Goal: Task Accomplishment & Management: Use online tool/utility

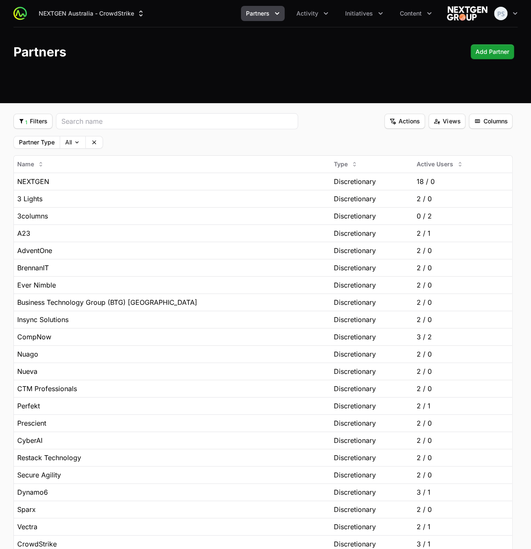
click at [317, 24] on div "NEXTGEN Australia - CrowdStrike Partners Activity Initiatives Content Open user…" at bounding box center [265, 13] width 505 height 27
click at [315, 21] on button "Activity" at bounding box center [313, 13] width 42 height 15
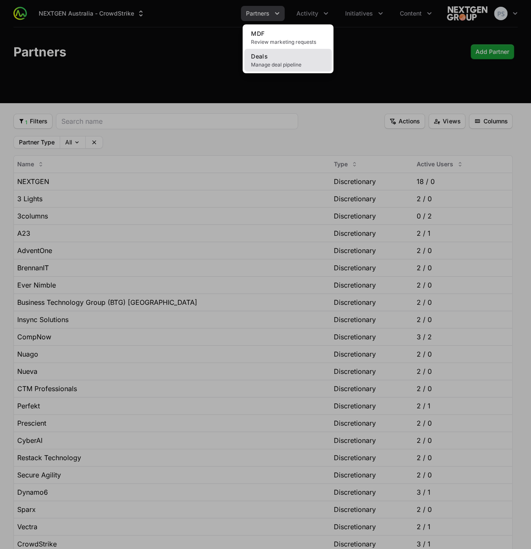
click at [283, 54] on link "Deals Manage deal pipeline" at bounding box center [288, 60] width 88 height 23
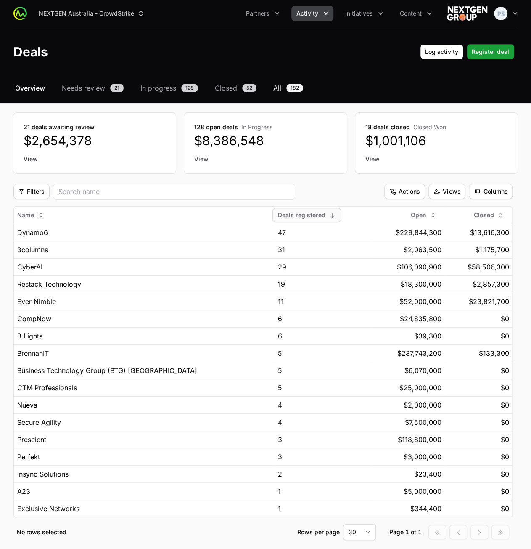
click at [275, 86] on span "All" at bounding box center [278, 88] width 8 height 10
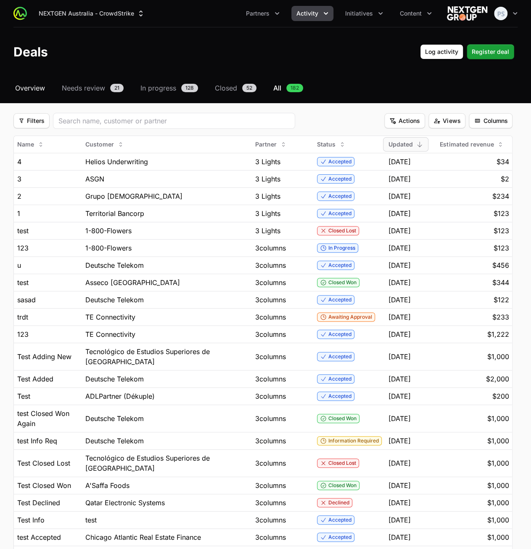
click at [35, 89] on span "Overview" at bounding box center [30, 88] width 30 height 10
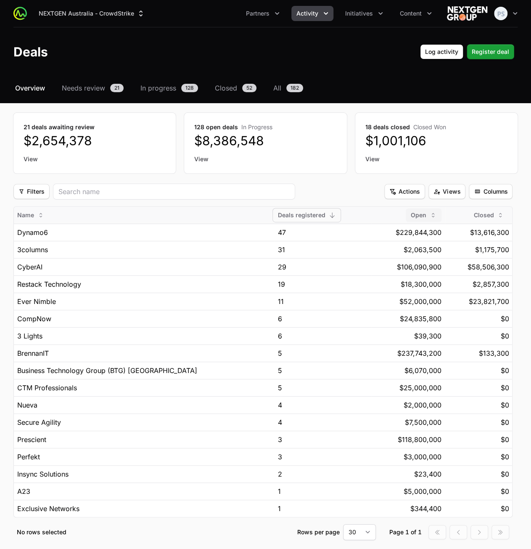
click at [411, 218] on span "Open" at bounding box center [419, 215] width 16 height 8
click at [411, 243] on span "Desc" at bounding box center [414, 246] width 14 height 8
click at [29, 213] on span "Name" at bounding box center [25, 215] width 17 height 8
click at [32, 242] on span "Desc" at bounding box center [34, 246] width 14 height 8
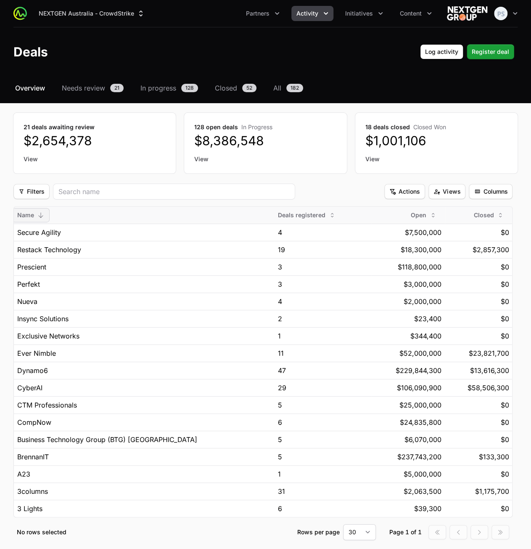
click at [29, 215] on span "Name" at bounding box center [25, 215] width 17 height 8
click at [34, 230] on span "Asc" at bounding box center [32, 233] width 11 height 8
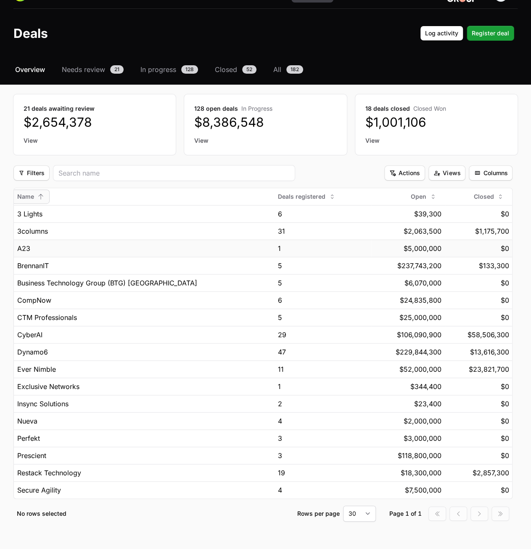
scroll to position [36, 0]
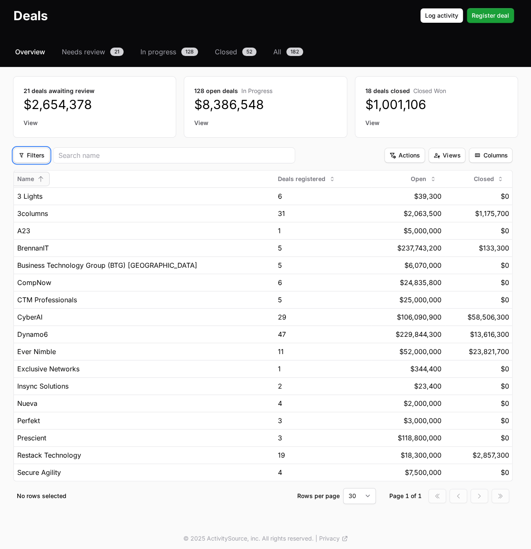
click at [40, 157] on span "Filters" at bounding box center [32, 155] width 26 height 10
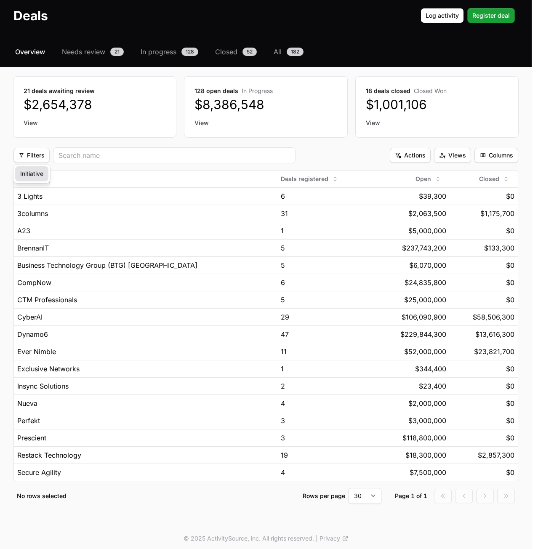
click at [37, 169] on div "Initiative" at bounding box center [31, 173] width 33 height 15
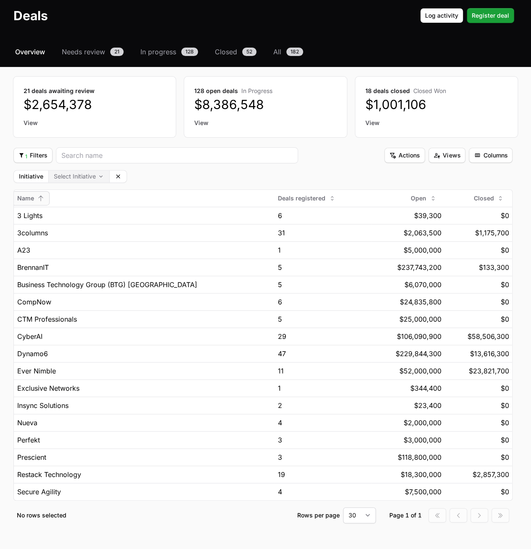
click at [91, 178] on body "NEXTGEN Australia - CrowdStrike Partners Activity Initiatives Content Open user…" at bounding box center [265, 268] width 531 height 608
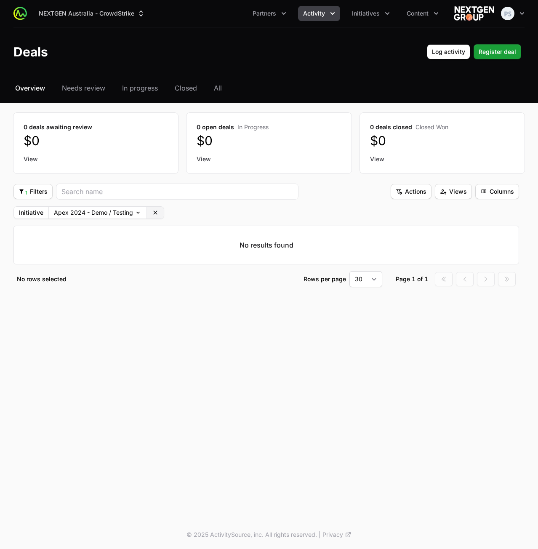
click at [153, 210] on icon at bounding box center [155, 212] width 7 height 7
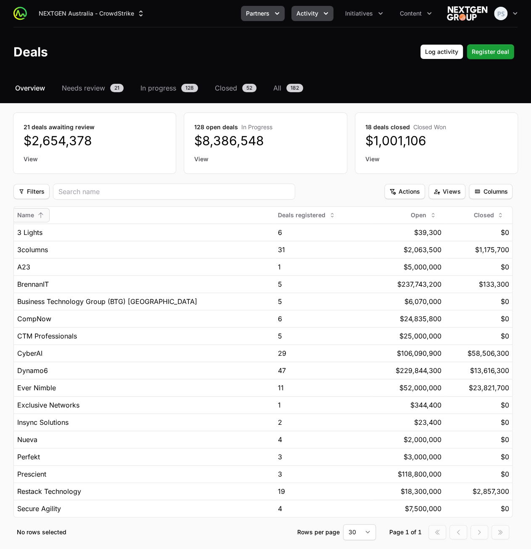
click at [266, 16] on span "Partners" at bounding box center [258, 13] width 24 height 8
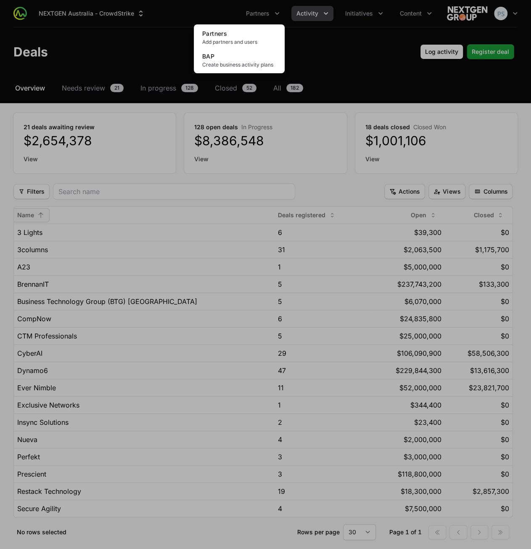
click at [167, 38] on div "Partners menu" at bounding box center [265, 274] width 531 height 549
